Goal: Task Accomplishment & Management: Manage account settings

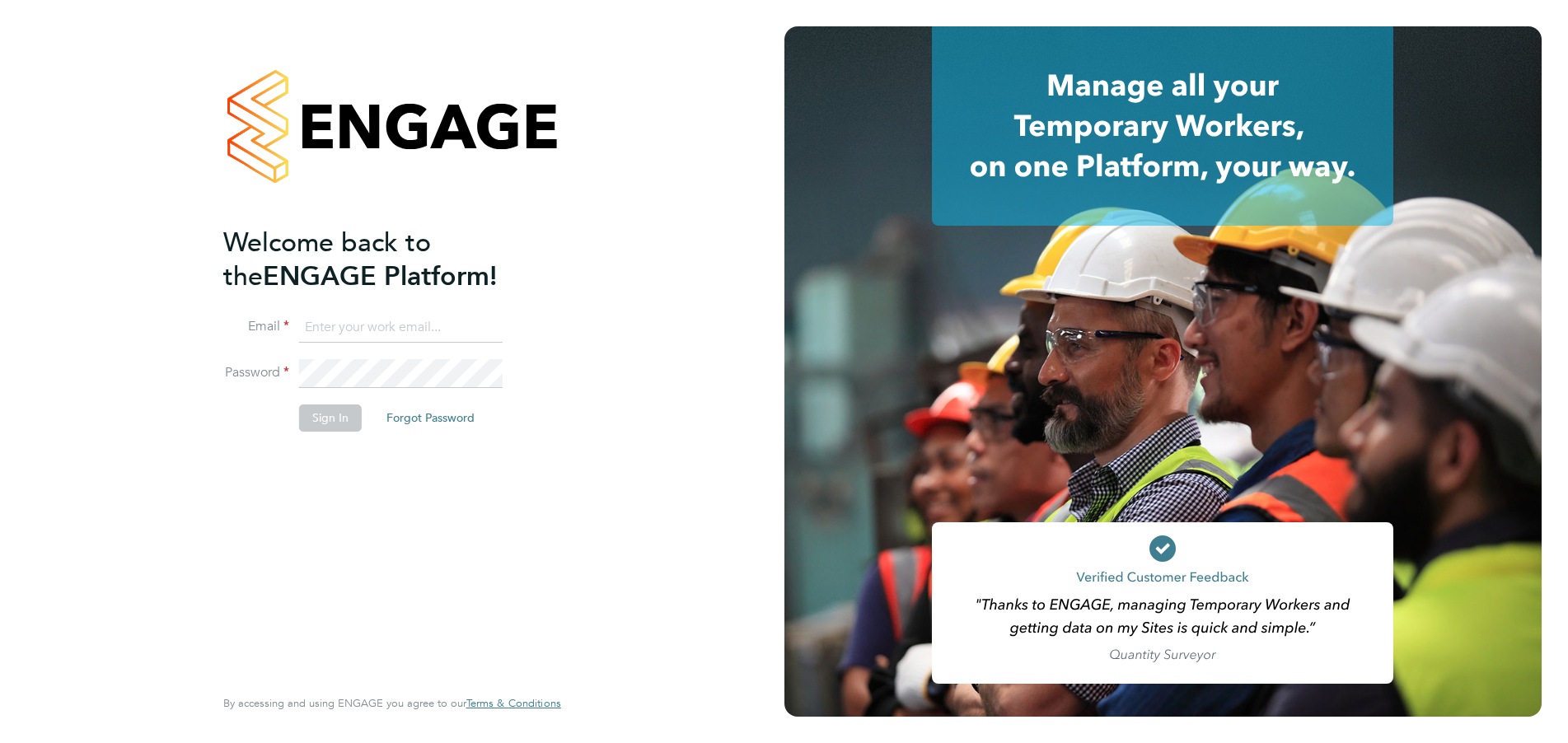
type input "[EMAIL_ADDRESS][DOMAIN_NAME]"
click at [326, 419] on button "Sign In" at bounding box center [330, 417] width 63 height 27
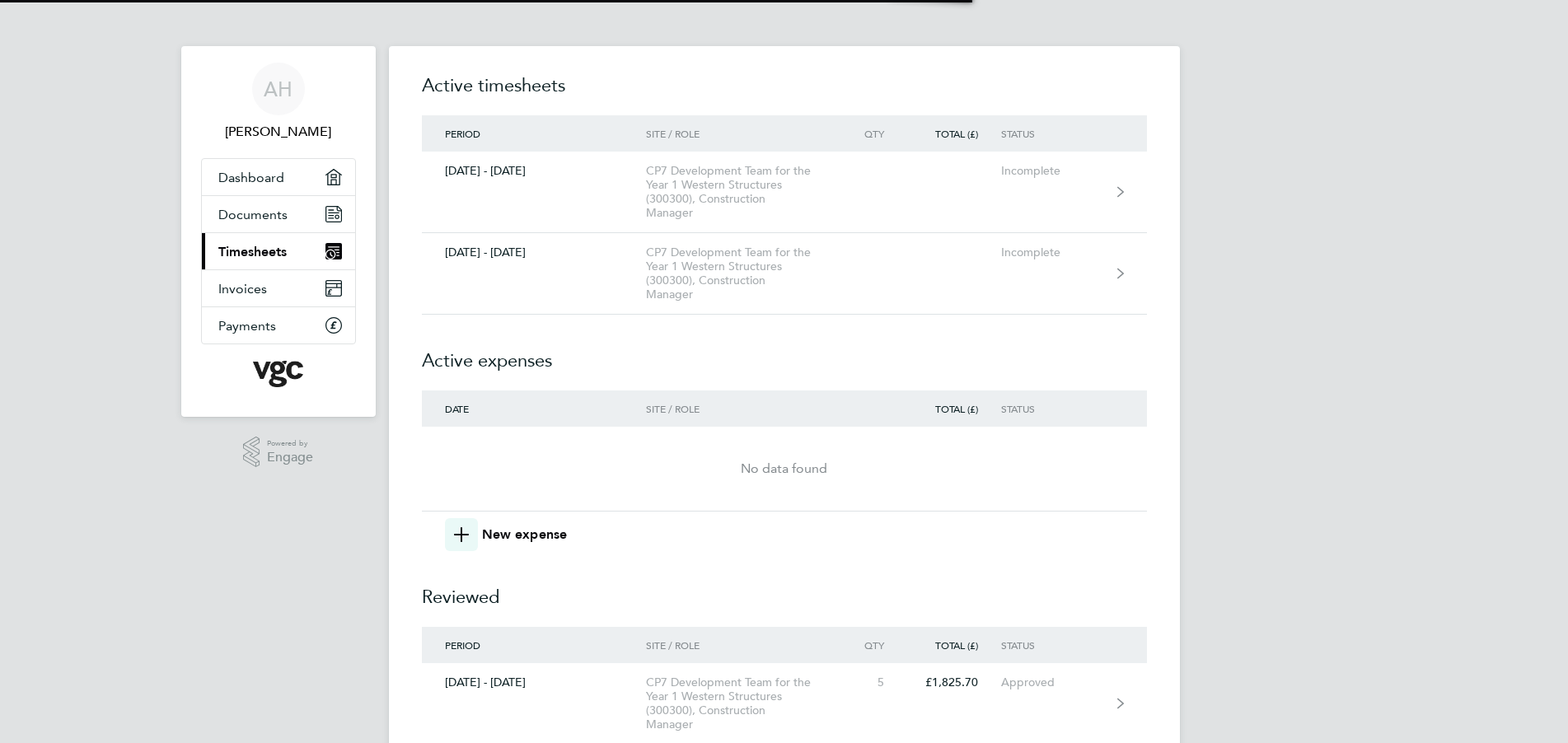
click at [268, 252] on span "Timesheets" at bounding box center [252, 251] width 68 height 16
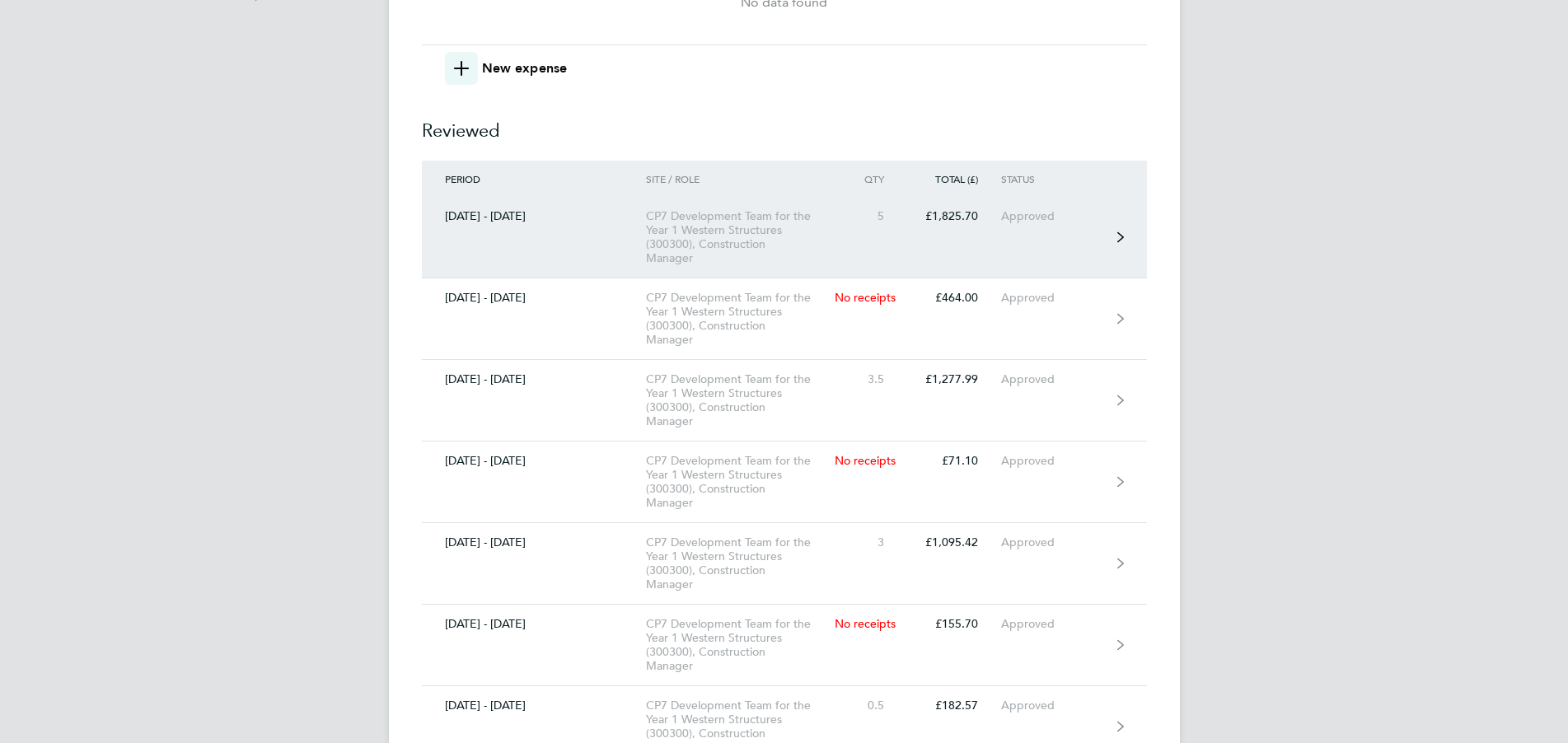
scroll to position [474, 0]
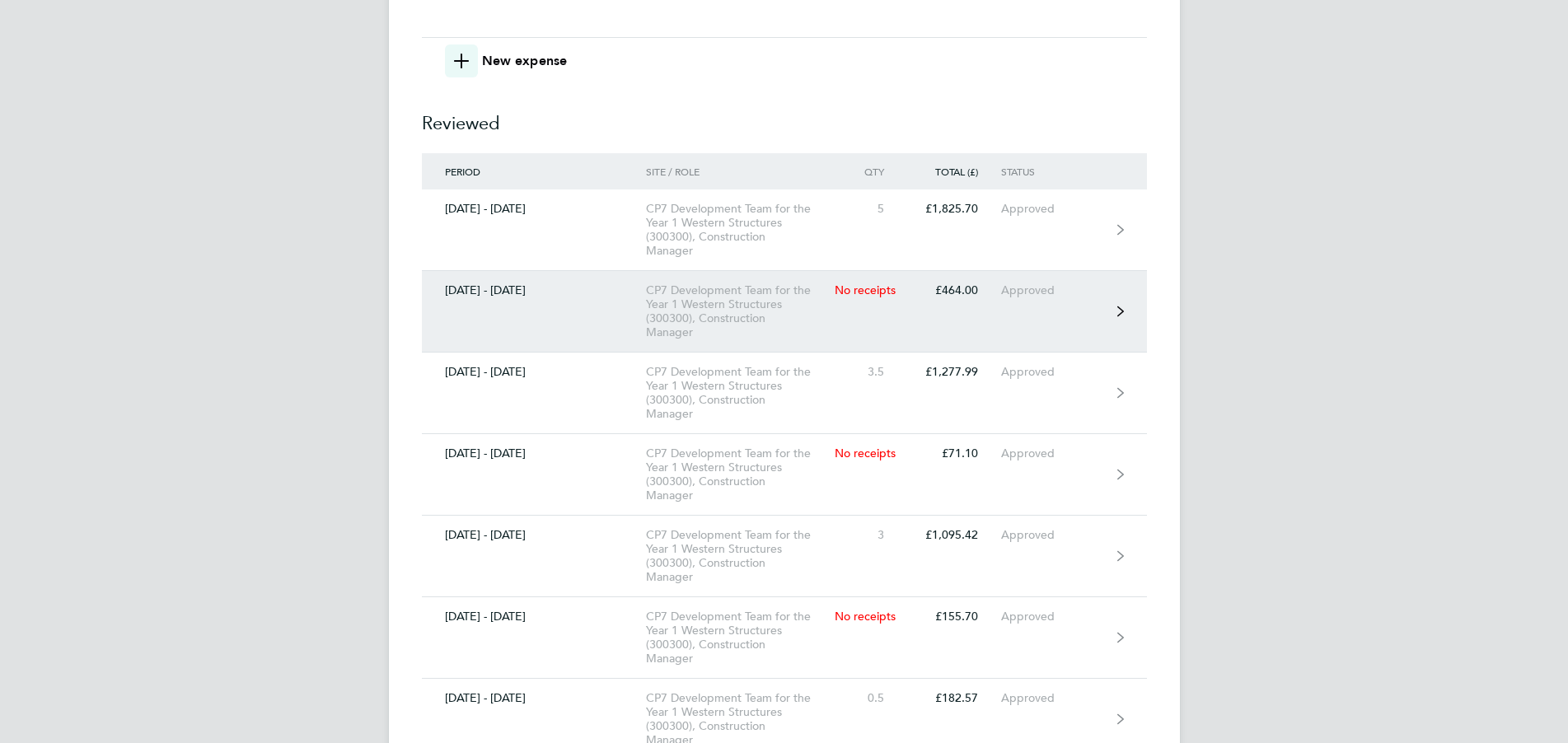
click at [704, 307] on div "CP7 Development Team for the Year 1 Western Structures (300300), Construction M…" at bounding box center [740, 311] width 188 height 56
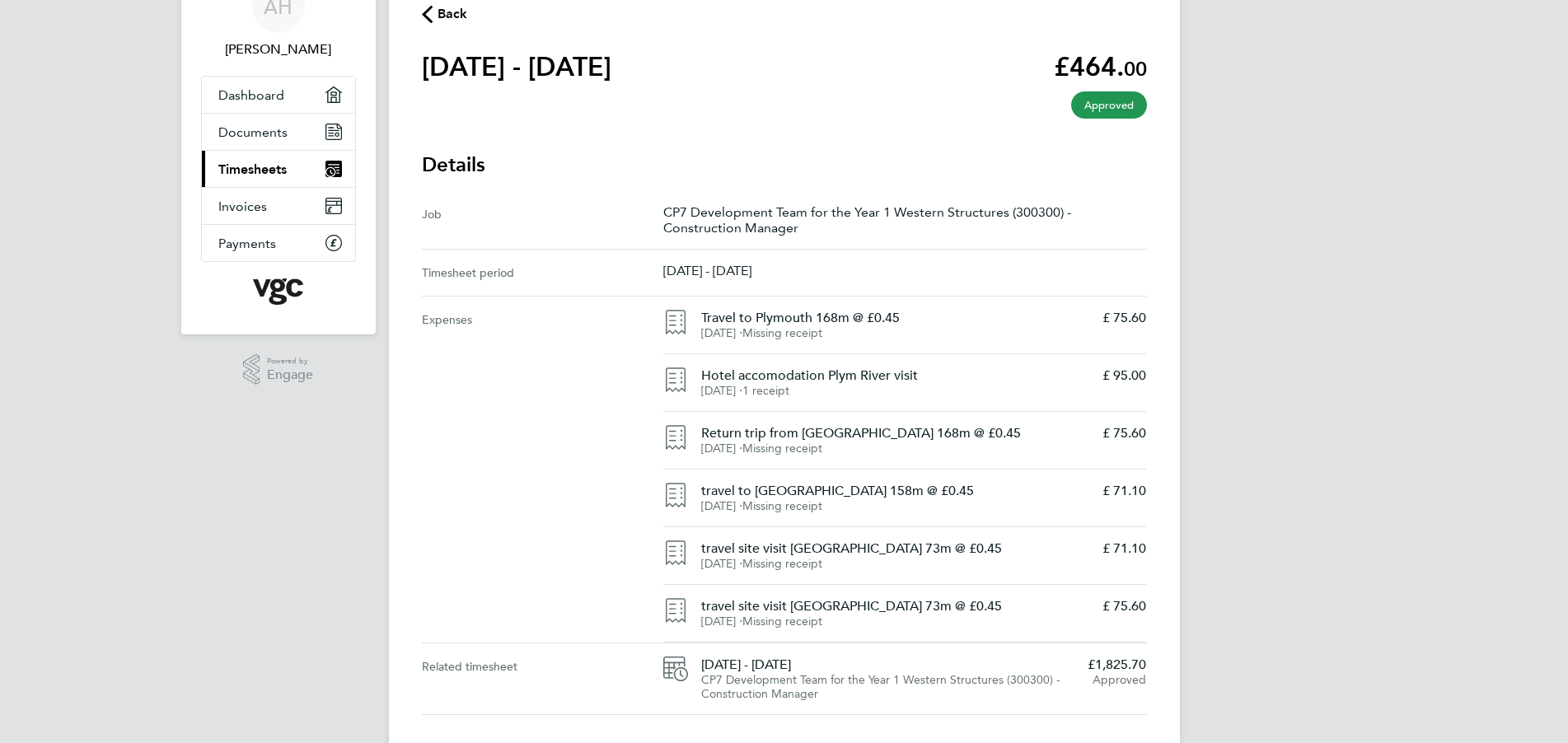
scroll to position [120, 0]
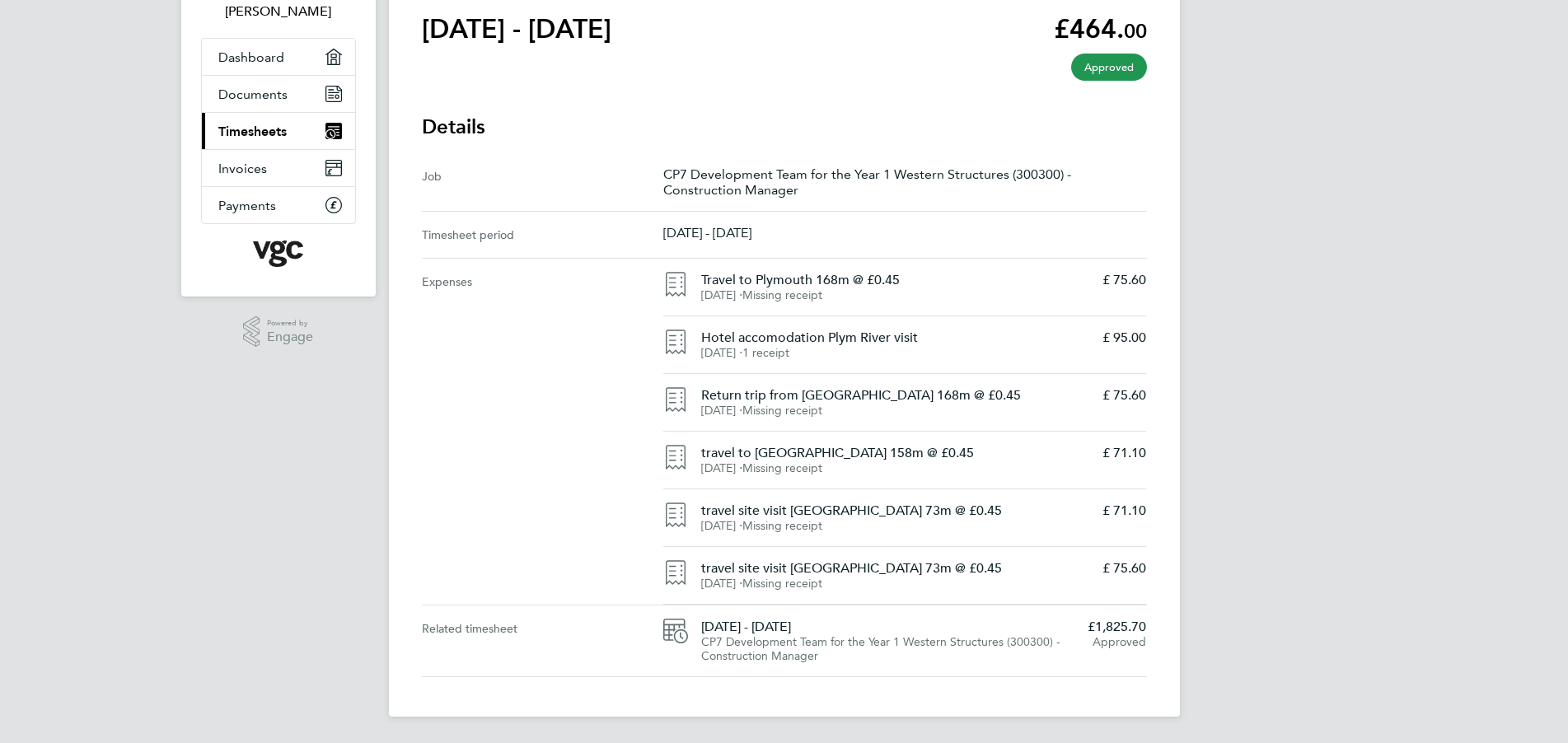
click at [800, 521] on span "Missing receipt" at bounding box center [782, 526] width 80 height 14
click at [673, 512] on icon at bounding box center [675, 514] width 25 height 25
click at [1139, 511] on p "£ 71.10" at bounding box center [1124, 510] width 44 height 16
click at [877, 513] on h4 "travel site visit Lympsham 73m @ £0.45" at bounding box center [895, 510] width 389 height 16
click at [877, 513] on h4 "travel site visit Lympsham 73m @ £0.45" at bounding box center [895, 511] width 389 height 16
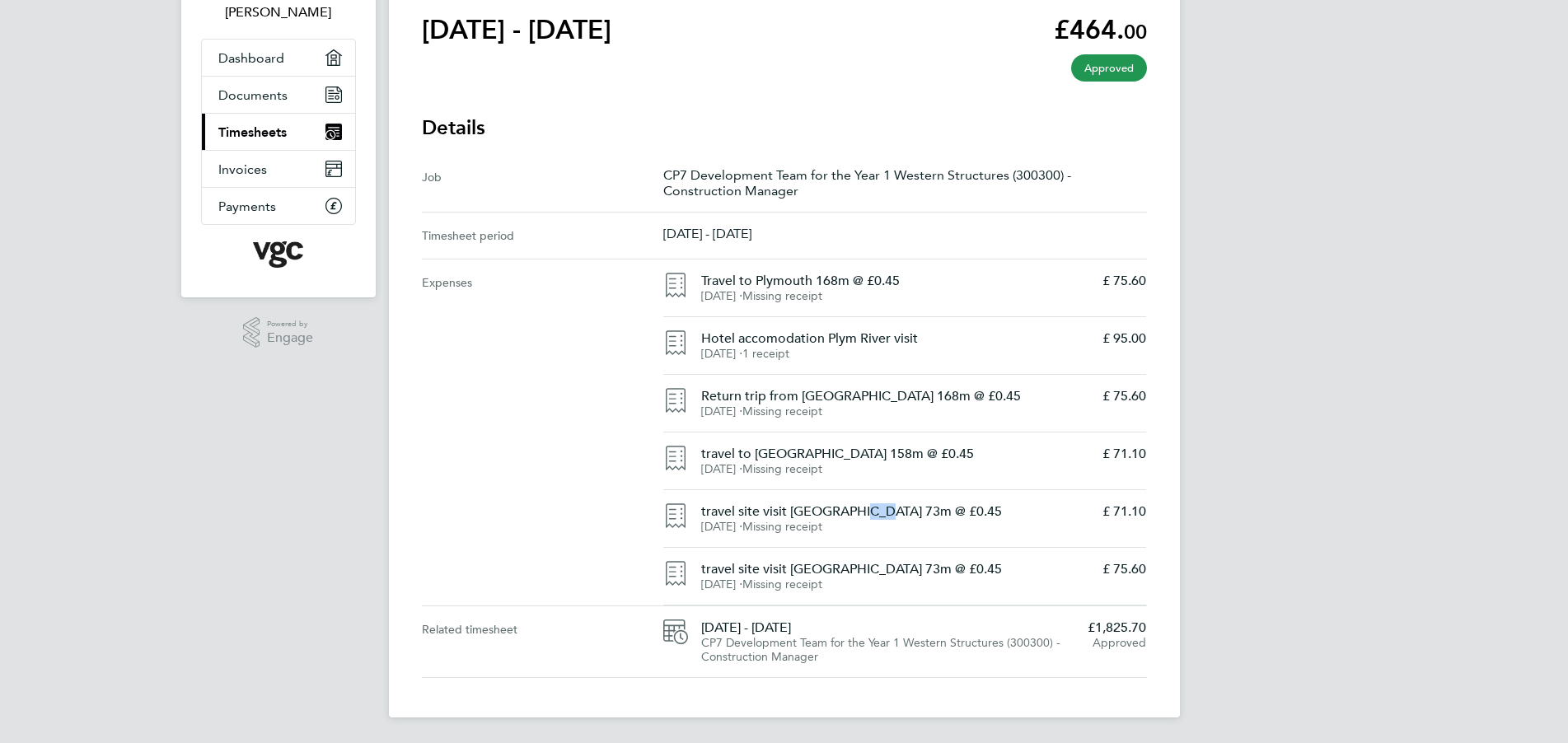
scroll to position [114, 0]
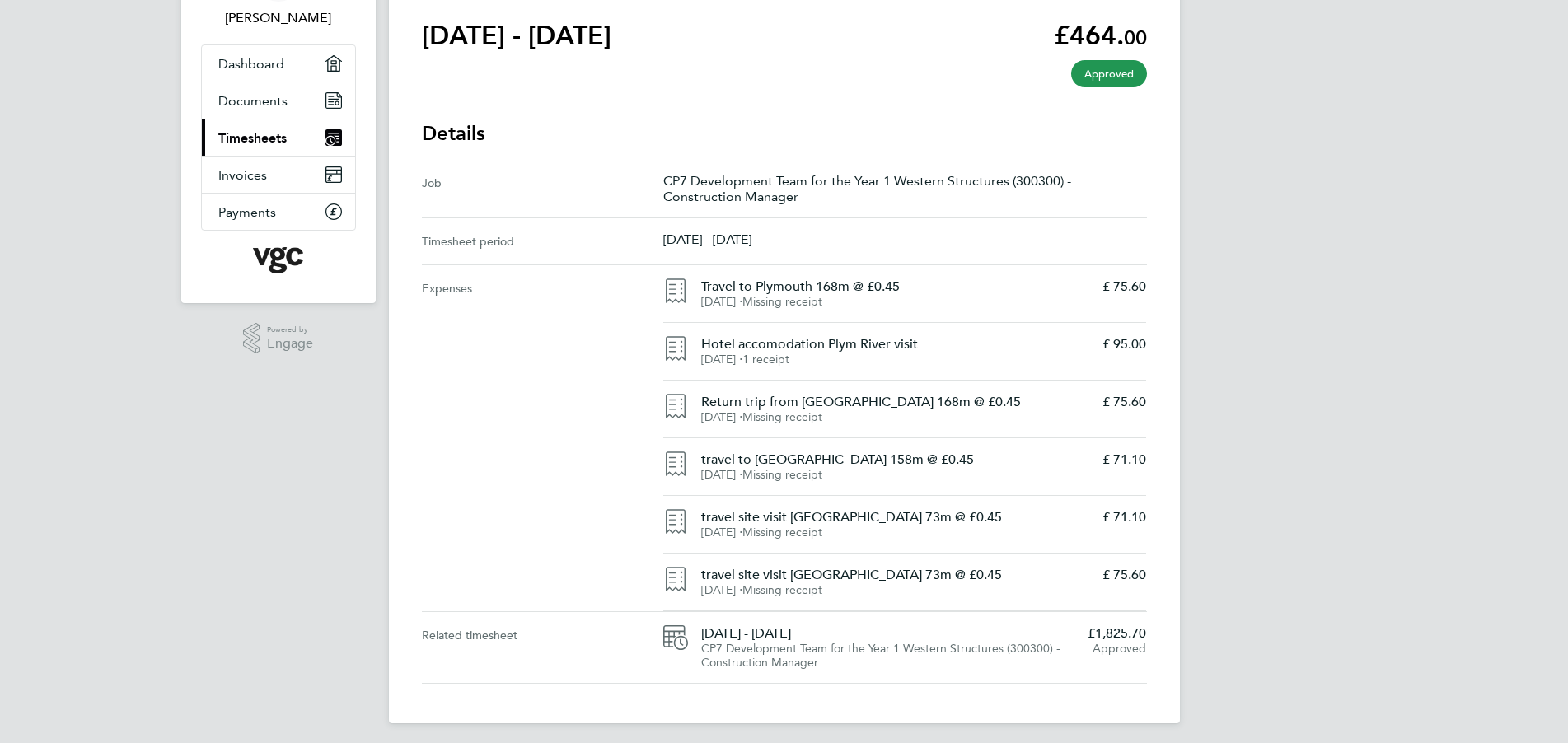
click at [986, 525] on h4 "travel site visit Lympsham 73m @ £0.45" at bounding box center [895, 517] width 389 height 16
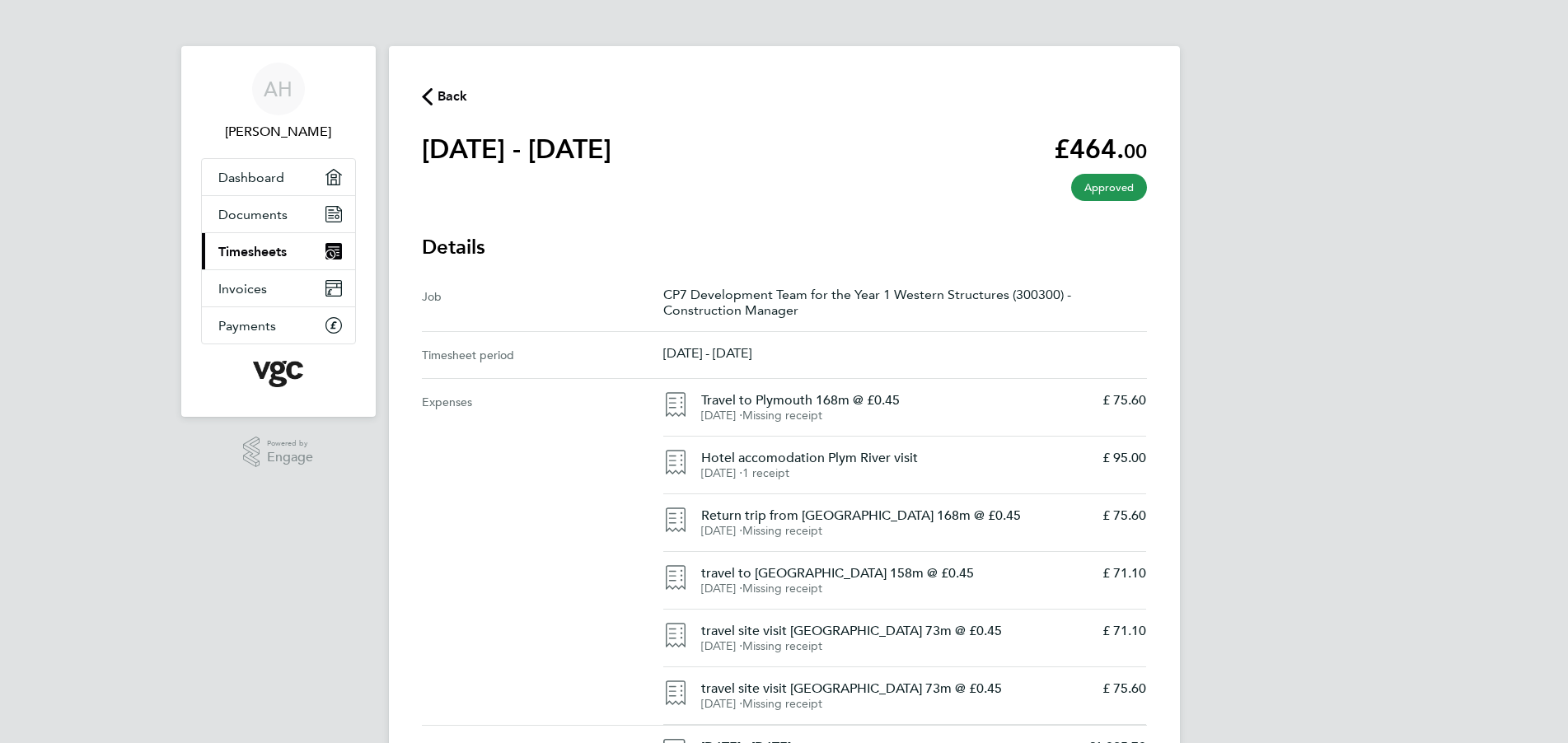
click at [101, 168] on div "AH Alan Hay Applications: Dashboard Documents Current page: Timesheets Invoices…" at bounding box center [784, 431] width 1568 height 863
click at [451, 97] on span "Back" at bounding box center [452, 96] width 30 height 20
